Goal: Entertainment & Leisure: Consume media (video, audio)

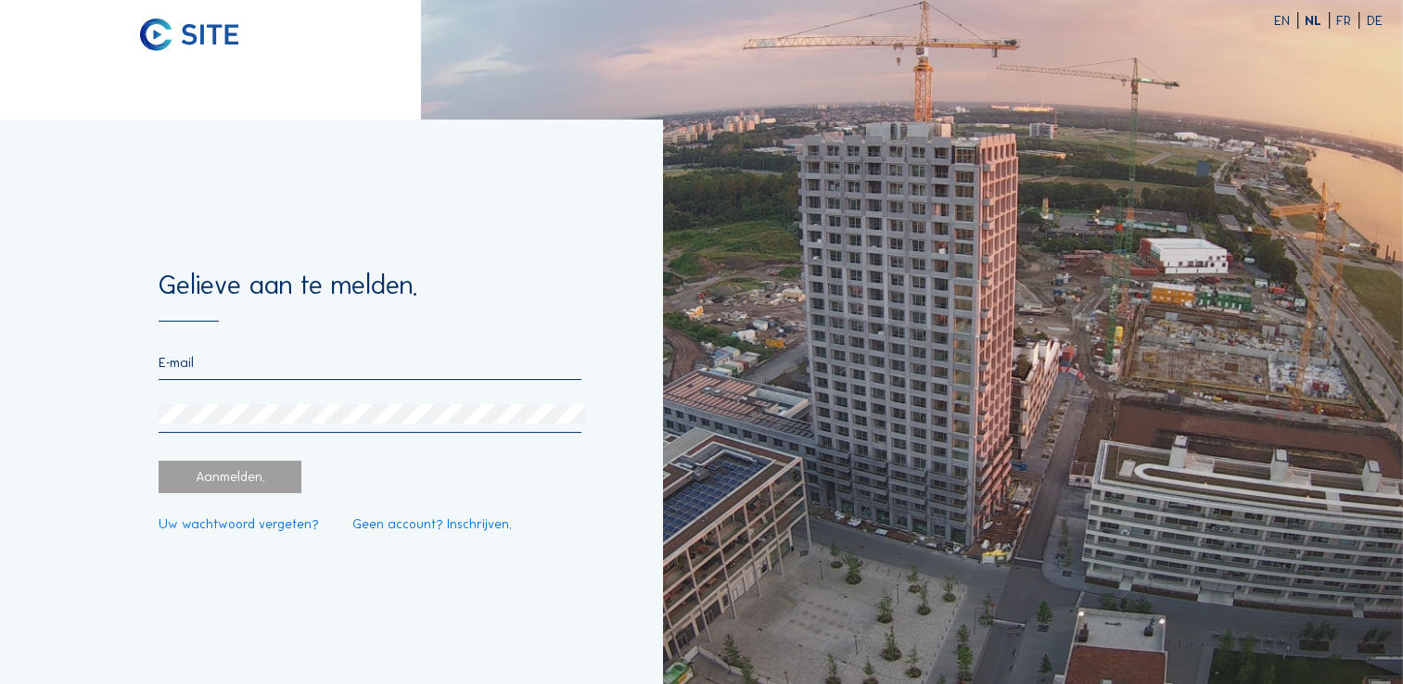
type input "[PERSON_NAME][EMAIL_ADDRESS][DOMAIN_NAME]"
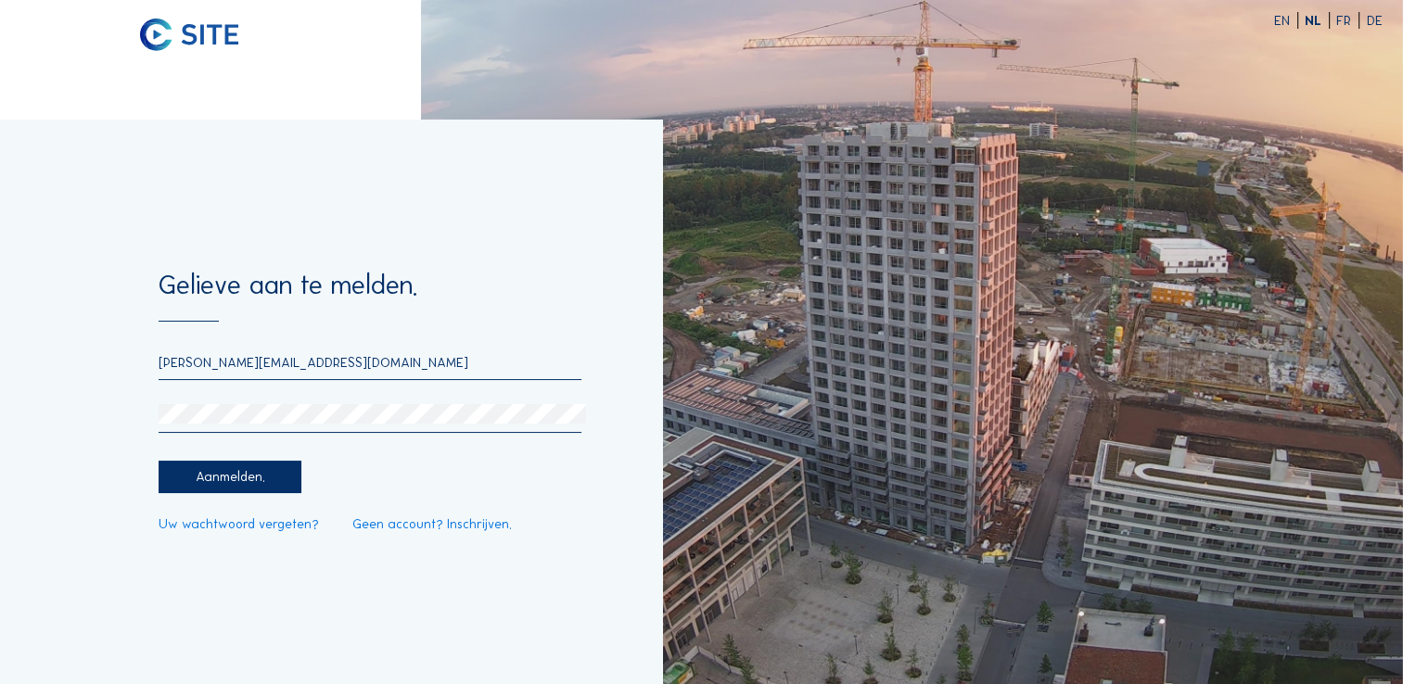
click at [245, 473] on div "Aanmelden." at bounding box center [230, 477] width 143 height 32
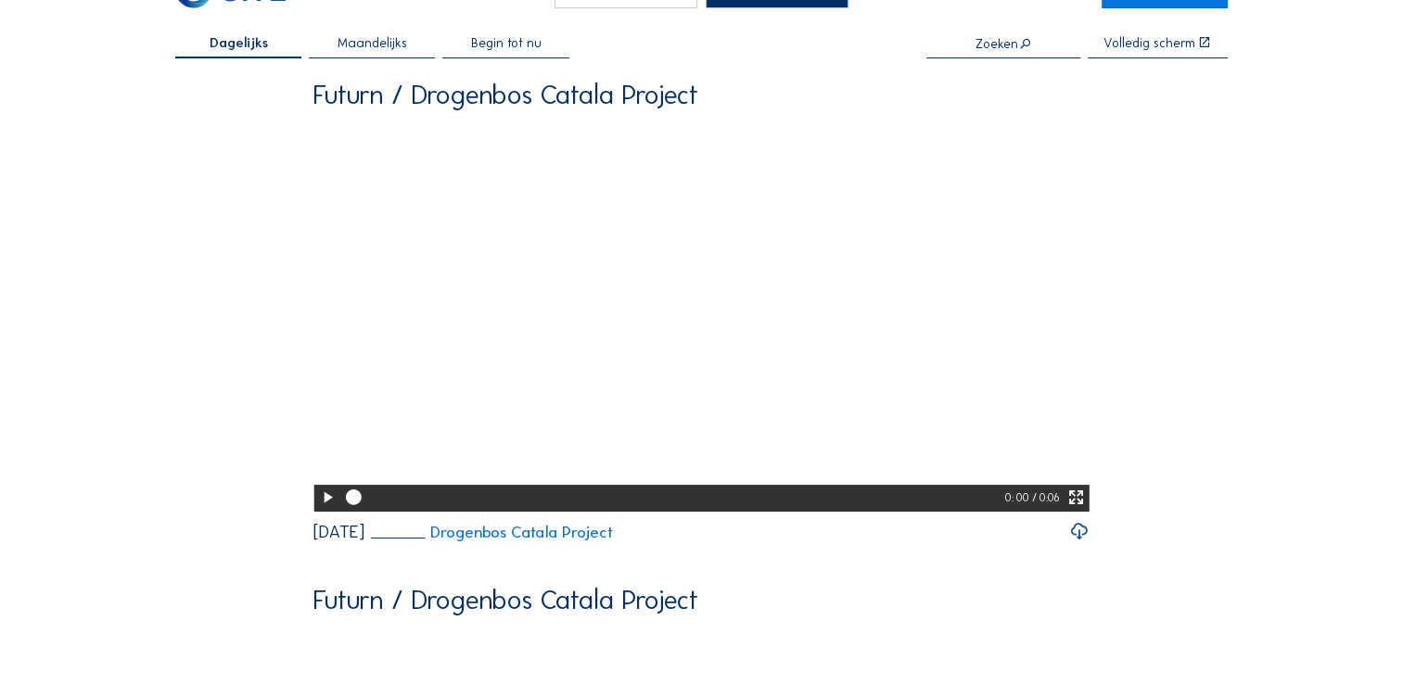
scroll to position [93, 0]
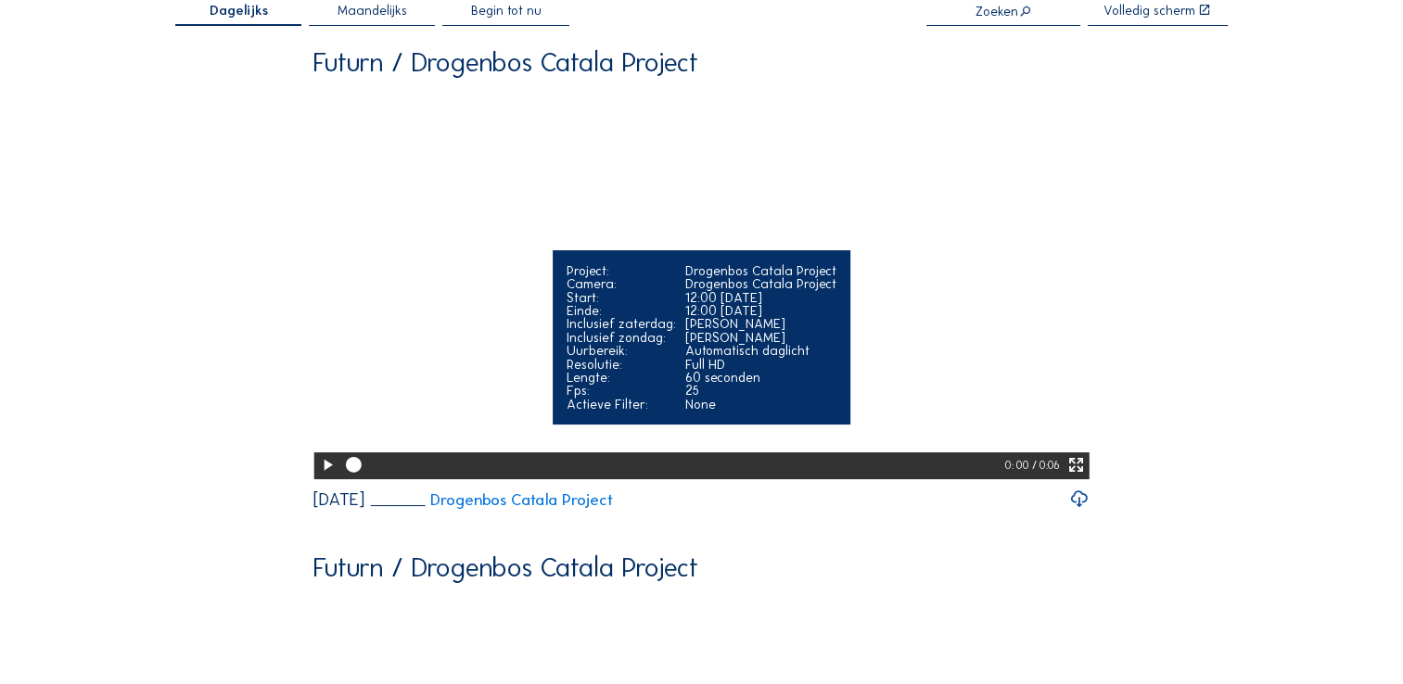
click at [324, 477] on icon at bounding box center [327, 465] width 19 height 22
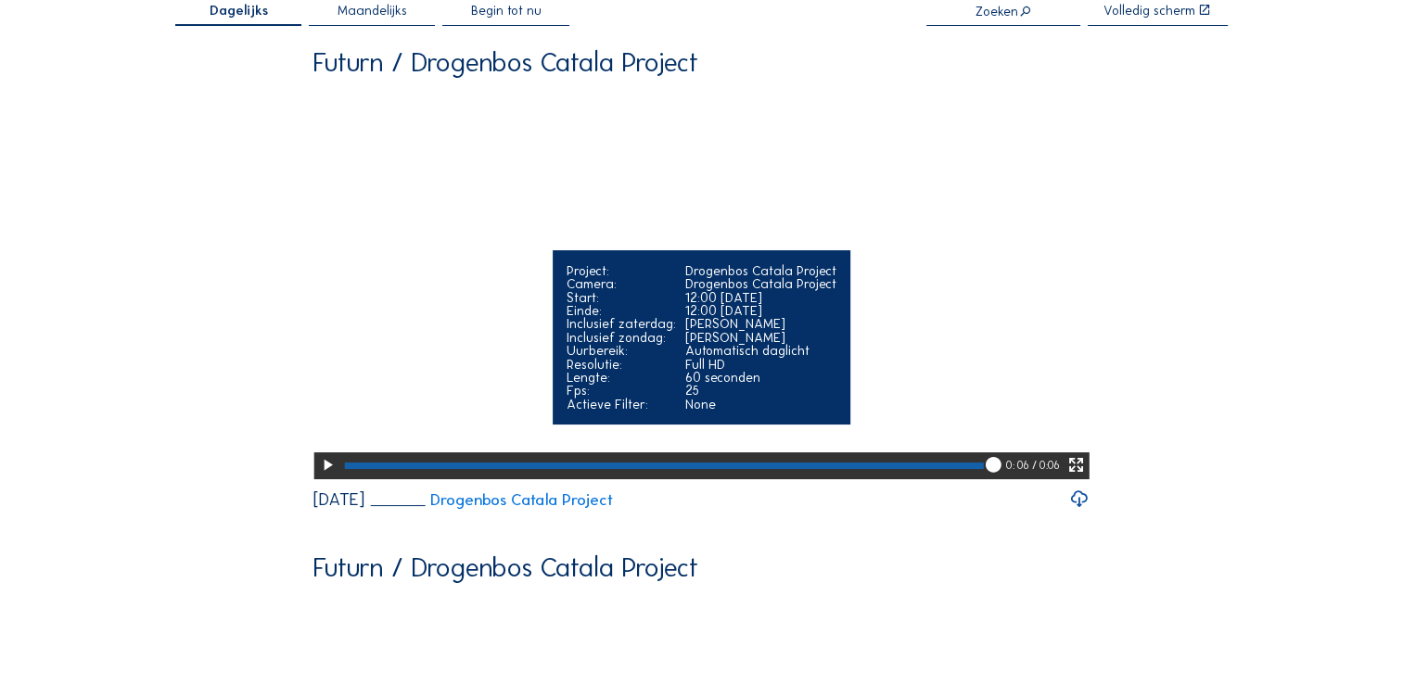
click at [1079, 477] on icon at bounding box center [1075, 465] width 19 height 22
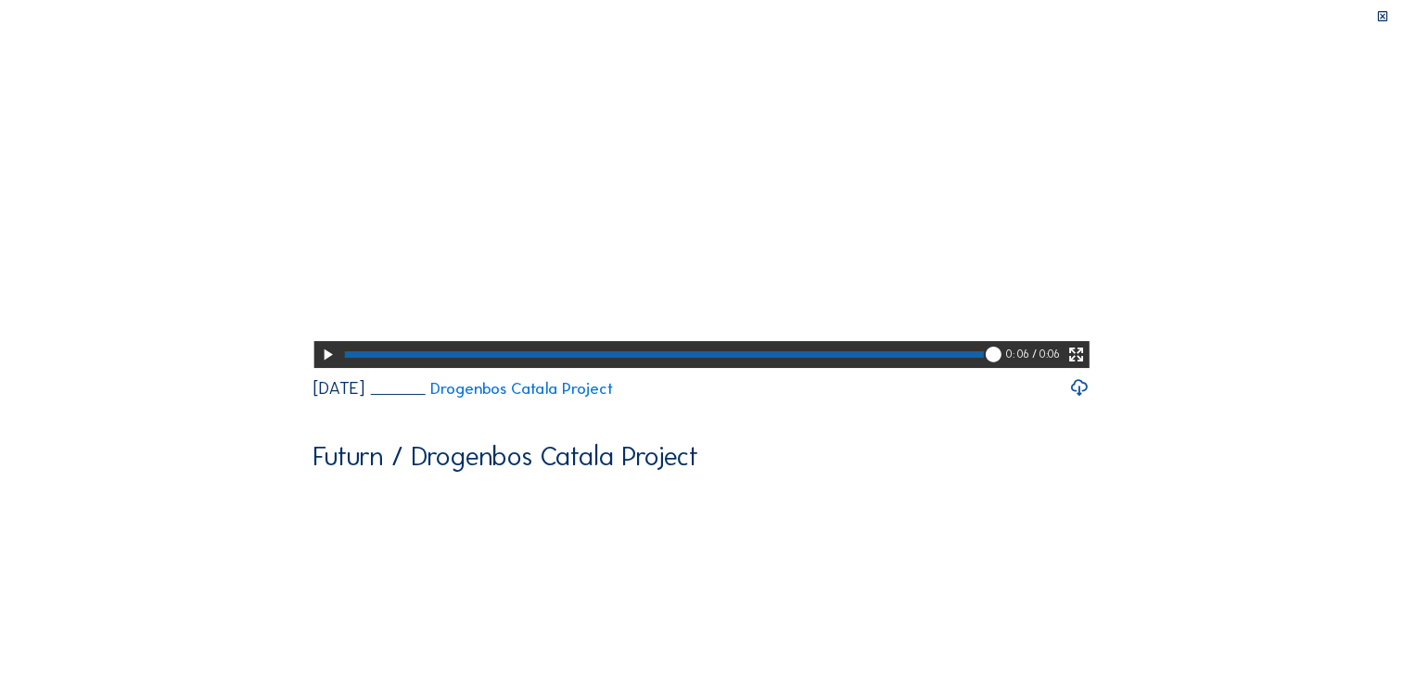
scroll to position [0, 0]
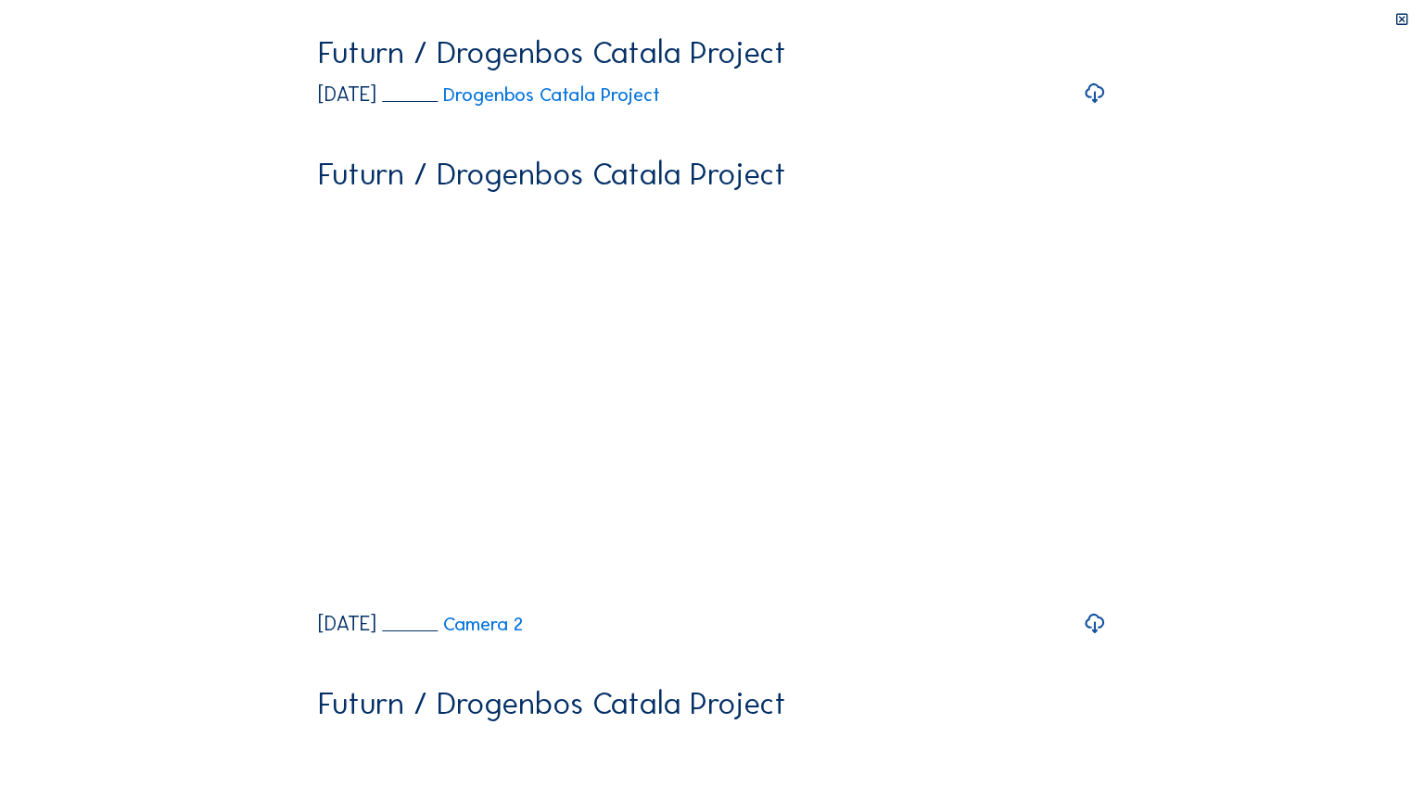
click at [671, 341] on video "Your browser does not support the video tag." at bounding box center [711, 234] width 787 height 394
drag, startPoint x: 1307, startPoint y: 783, endPoint x: 1268, endPoint y: 779, distance: 39.2
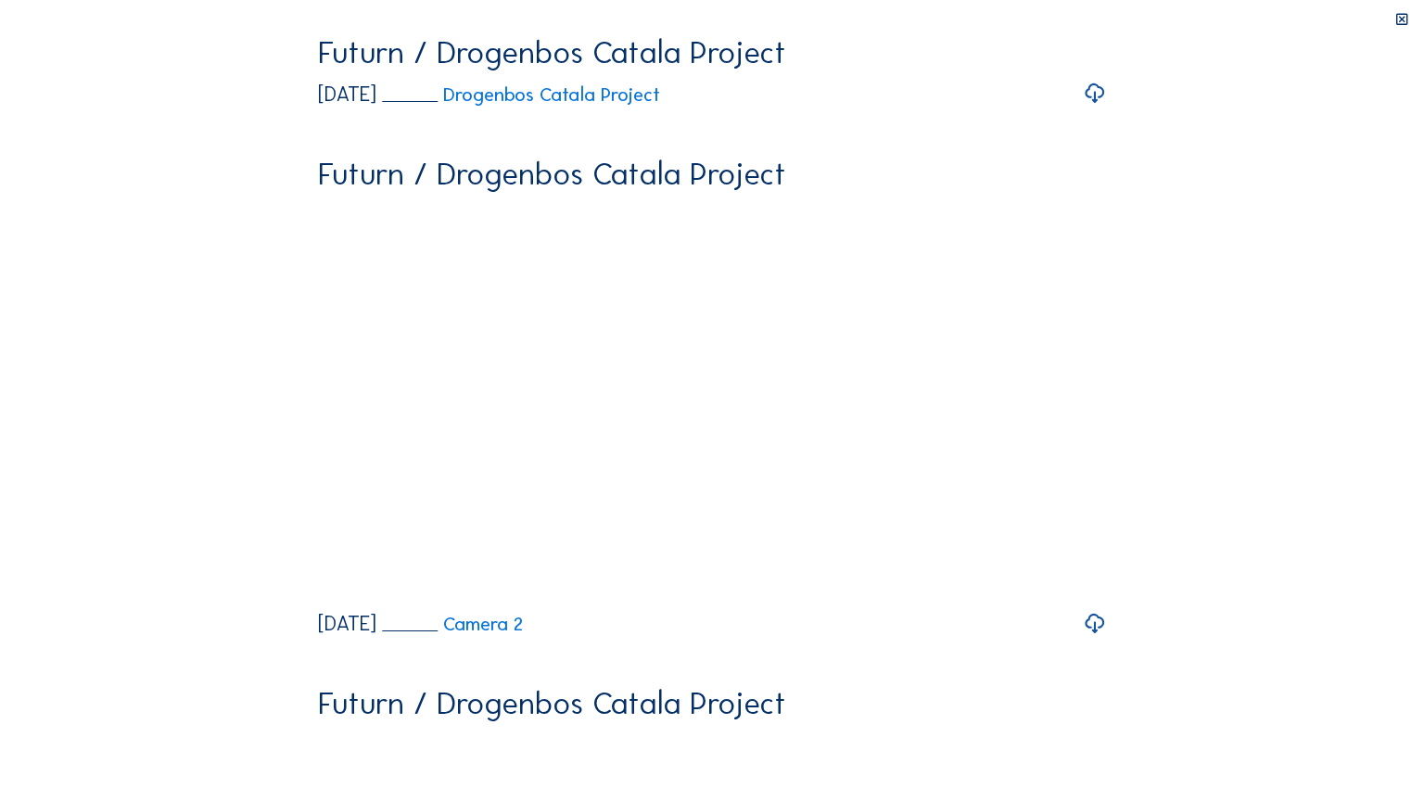
click at [1105, 59] on video "Your browser does not support the video tag." at bounding box center [711, 234] width 787 height 394
